Goal: Task Accomplishment & Management: Manage account settings

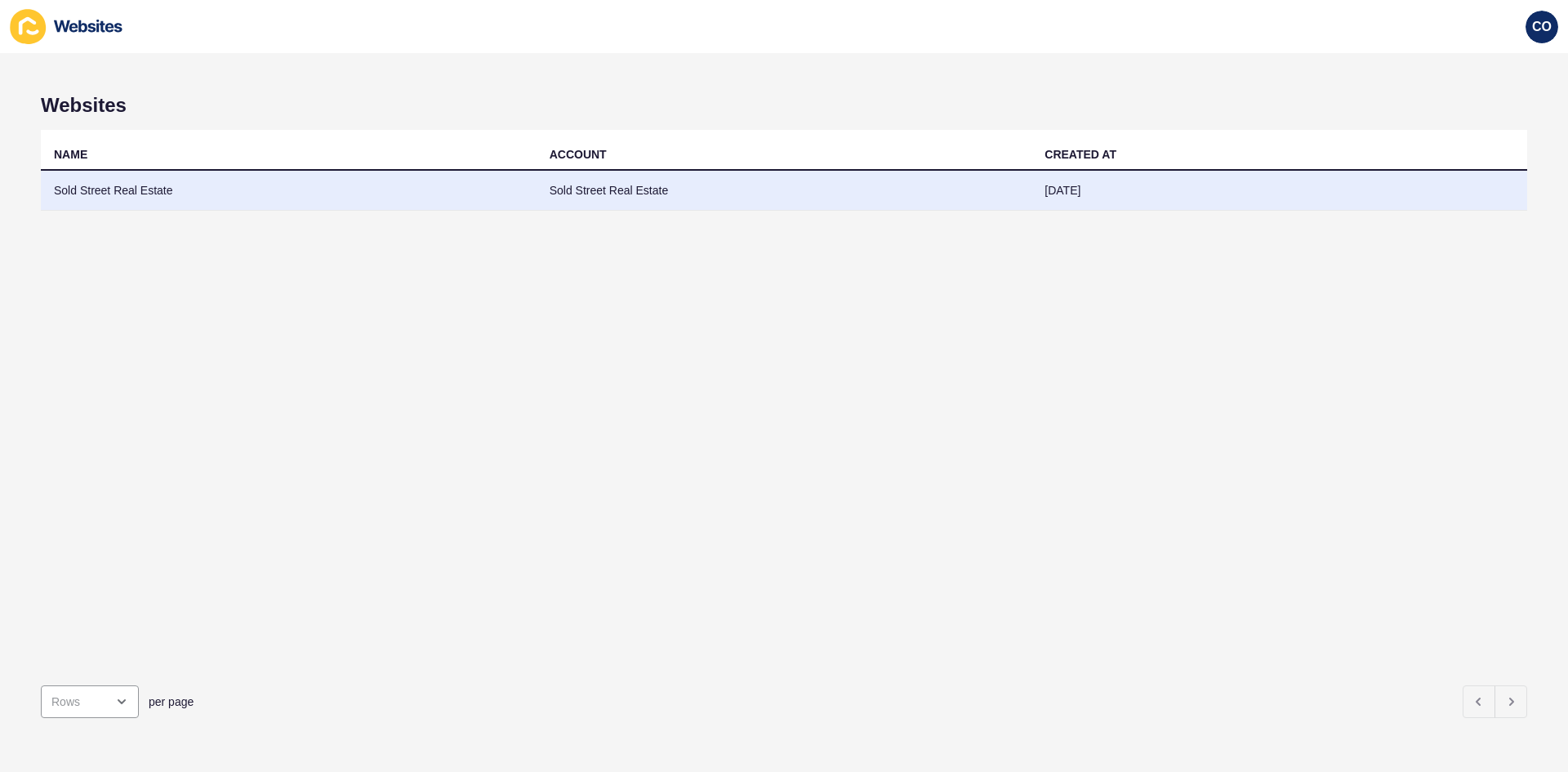
click at [119, 186] on td "Sold Street Real Estate" at bounding box center [288, 190] width 496 height 40
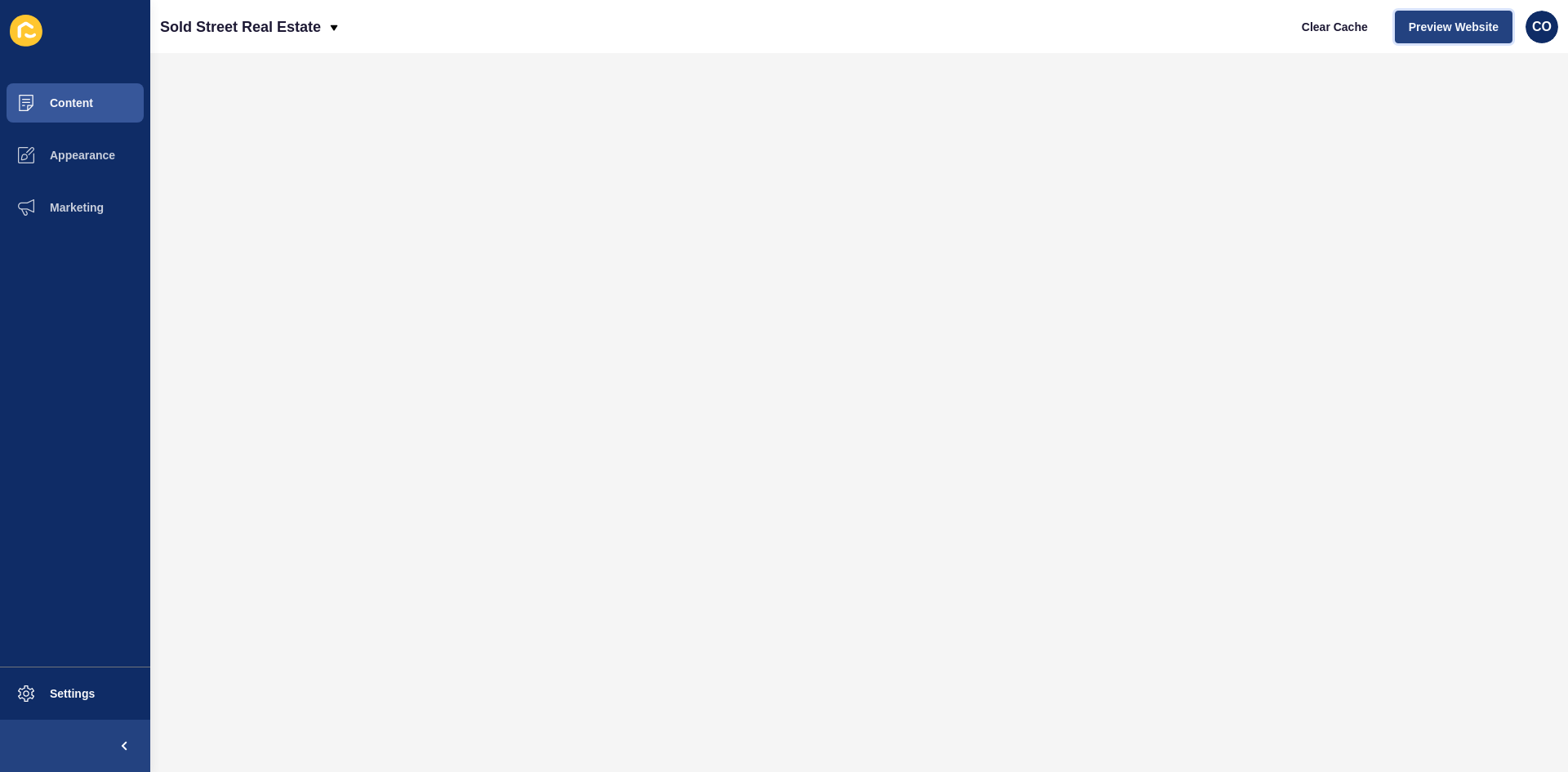
click at [1254, 31] on span "Preview Website" at bounding box center [1454, 26] width 90 height 16
click at [108, 159] on span "Appearance" at bounding box center [56, 154] width 118 height 13
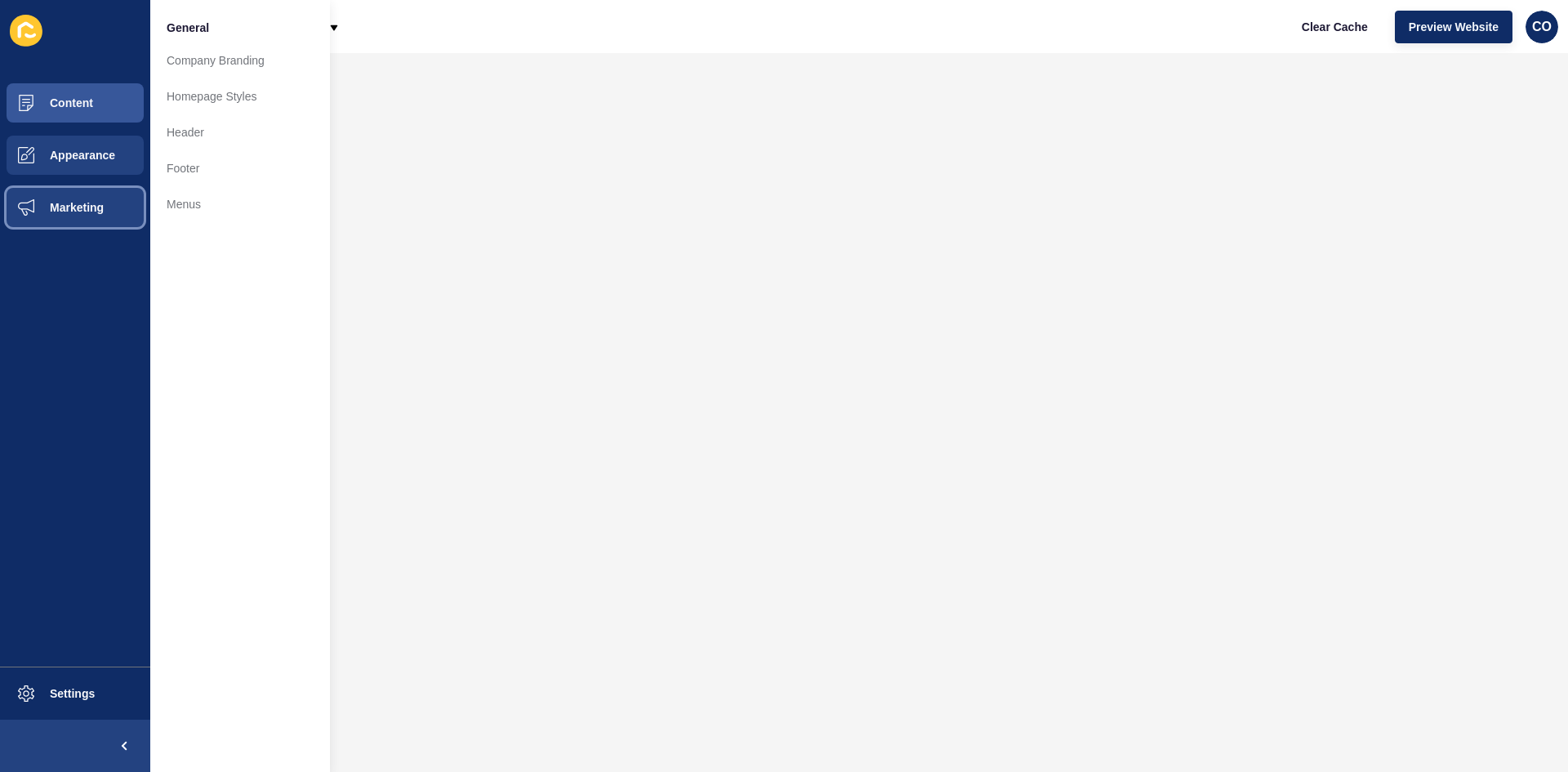
click at [97, 204] on span "Marketing" at bounding box center [50, 207] width 106 height 13
click at [108, 164] on button "Appearance" at bounding box center [75, 155] width 150 height 53
click at [106, 103] on button "Content" at bounding box center [75, 103] width 150 height 53
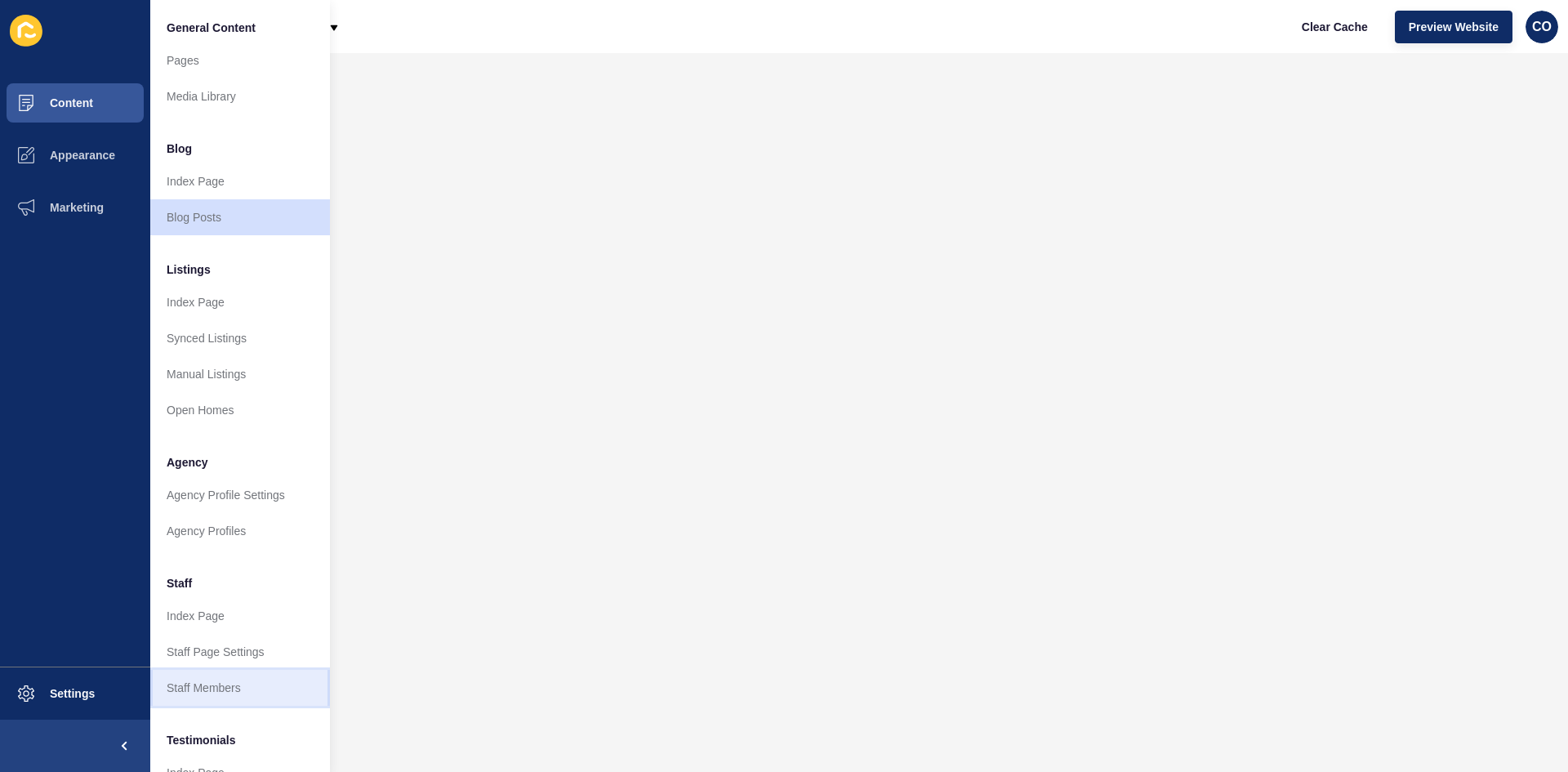
drag, startPoint x: 240, startPoint y: 688, endPoint x: 249, endPoint y: 688, distance: 9.0
click at [242, 595] on link "Staff Members" at bounding box center [240, 687] width 180 height 36
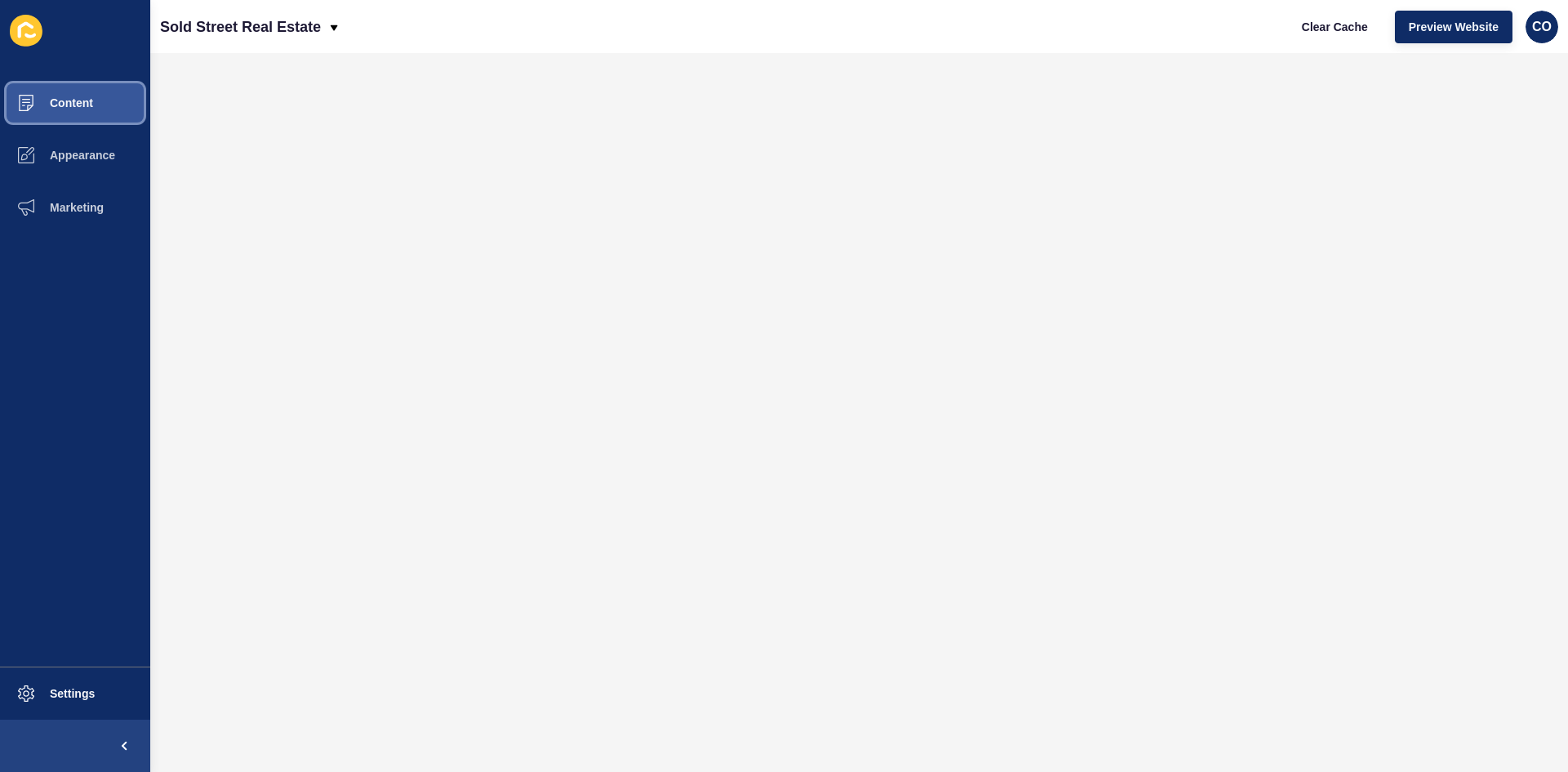
click at [94, 90] on button "Content" at bounding box center [75, 103] width 150 height 53
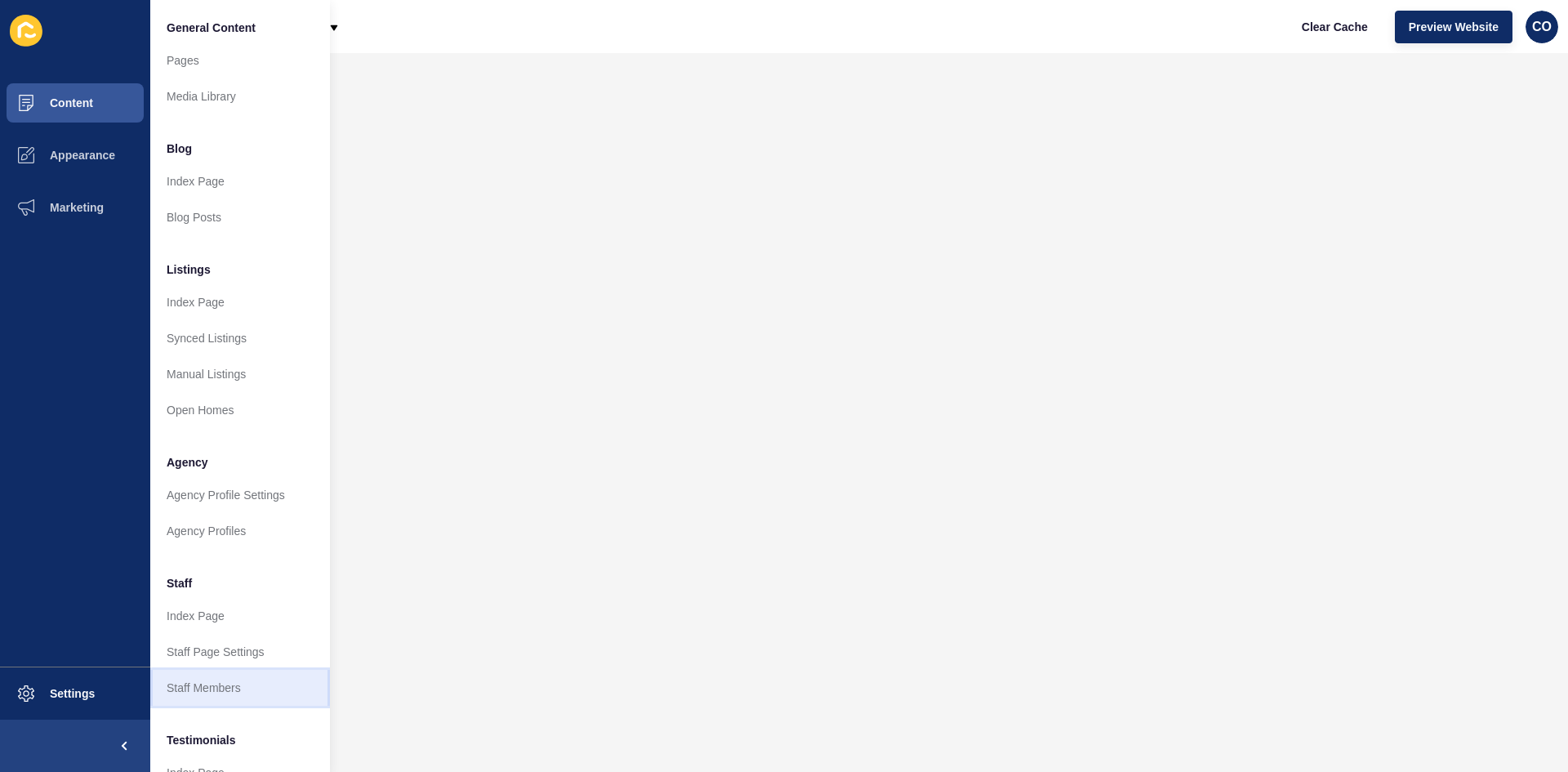
click at [264, 595] on link "Staff Members" at bounding box center [240, 687] width 180 height 36
